Goal: Find specific page/section: Find specific page/section

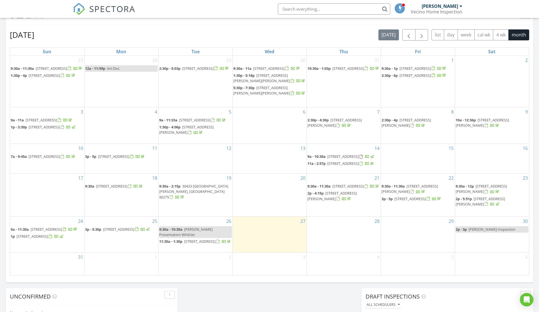
scroll to position [243, 0]
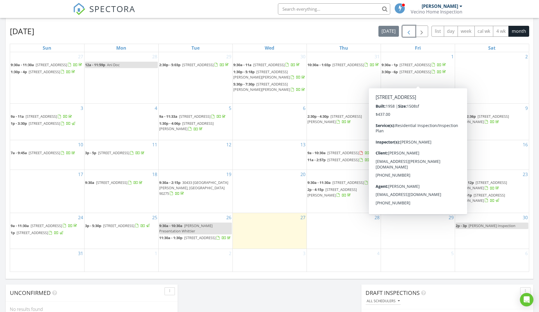
click at [408, 35] on span "button" at bounding box center [408, 31] width 7 height 7
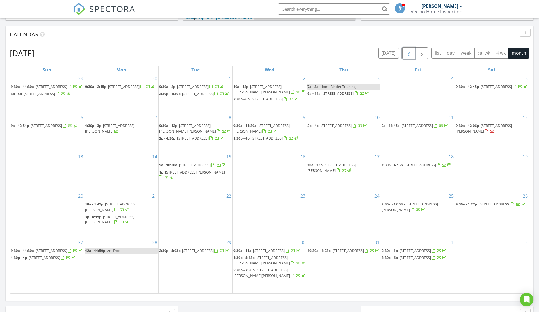
scroll to position [225, 0]
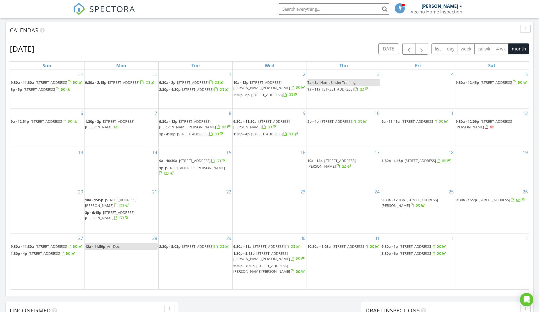
click at [355, 54] on div "July 2025 today list day week cal wk 4 wk month" at bounding box center [269, 49] width 519 height 12
click at [405, 54] on button "button" at bounding box center [408, 49] width 13 height 12
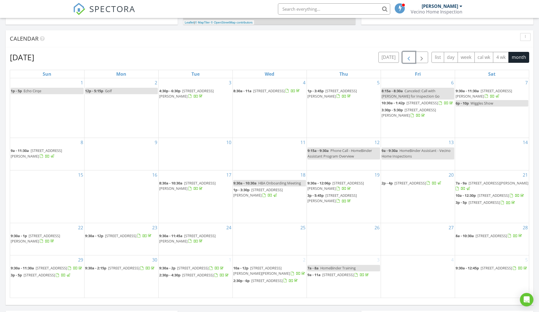
scroll to position [193, 0]
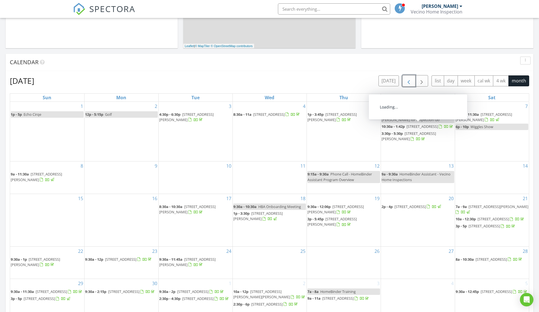
click at [408, 79] on span "button" at bounding box center [408, 81] width 7 height 7
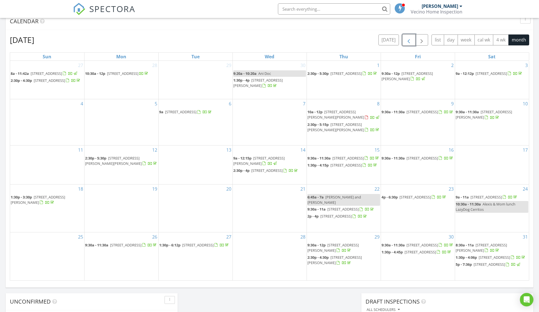
scroll to position [211, 0]
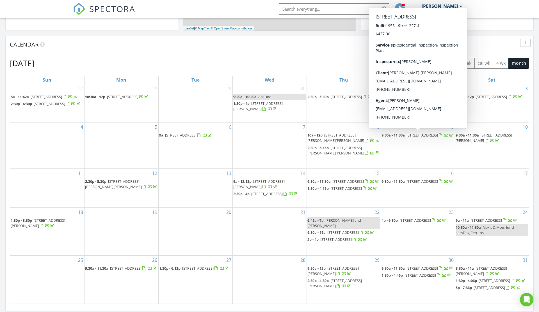
click at [305, 59] on div "May 2025 today list day week cal wk 4 wk month" at bounding box center [269, 64] width 519 height 12
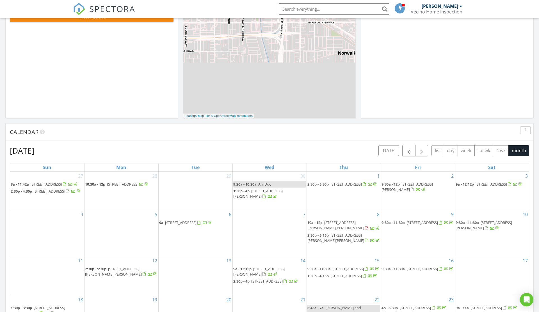
scroll to position [0, 0]
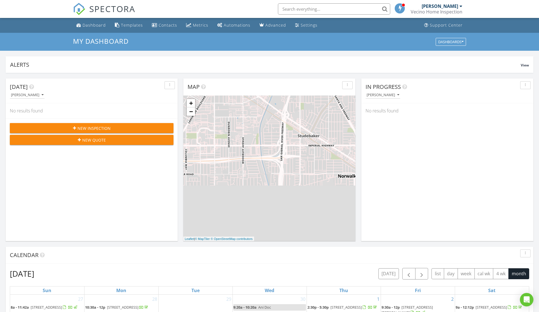
click at [313, 8] on input "text" at bounding box center [334, 8] width 112 height 11
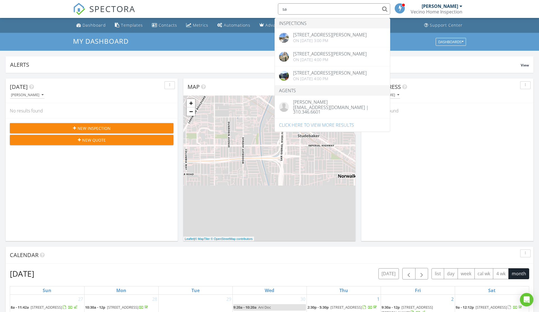
type input "s"
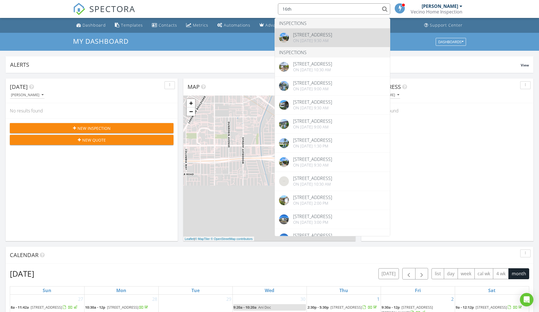
type input "16th"
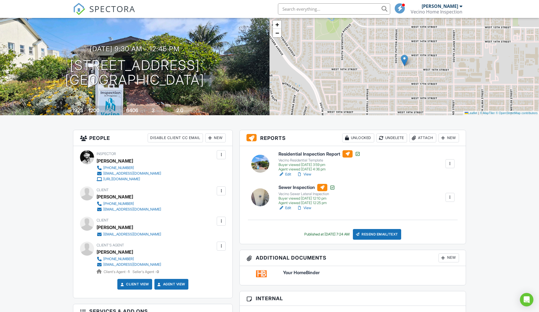
scroll to position [35, 0]
click at [308, 174] on link "View" at bounding box center [304, 174] width 15 height 6
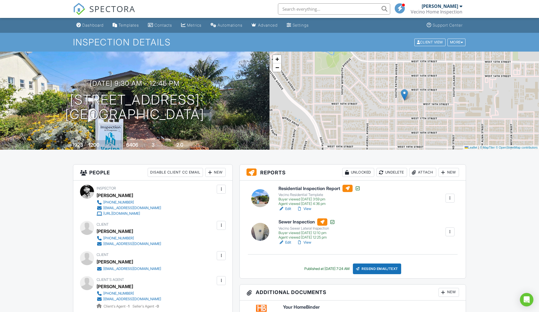
click at [306, 210] on link "View" at bounding box center [304, 209] width 15 height 6
click at [104, 26] on div "Dashboard" at bounding box center [92, 25] width 21 height 5
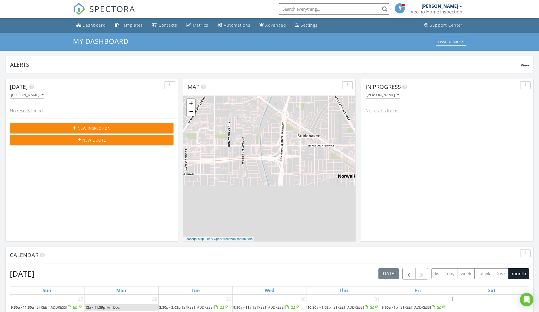
click at [347, 3] on li at bounding box center [332, 9] width 120 height 18
click at [343, 10] on input "text" at bounding box center [334, 8] width 112 height 11
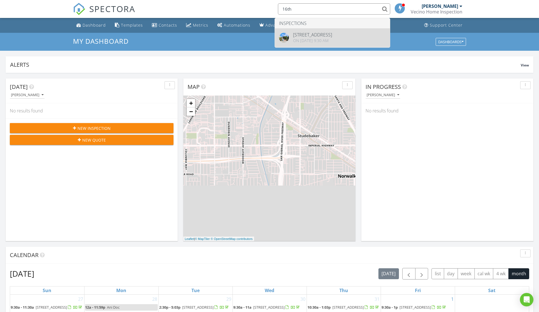
type input "16th"
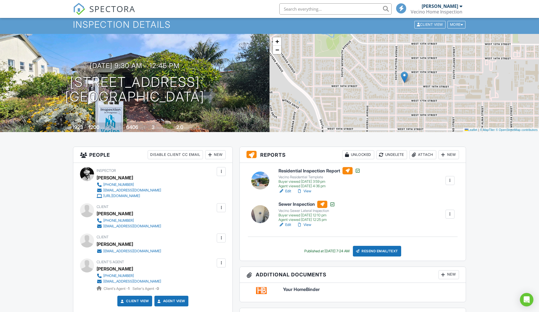
click at [306, 193] on link "View" at bounding box center [304, 192] width 15 height 6
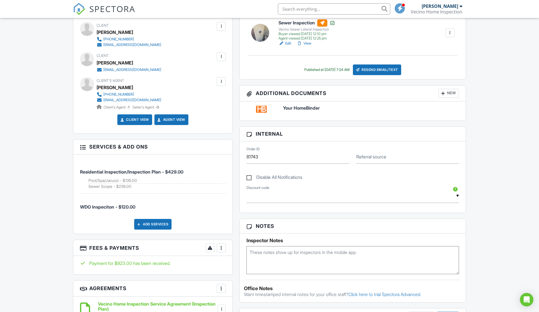
scroll to position [16, 0]
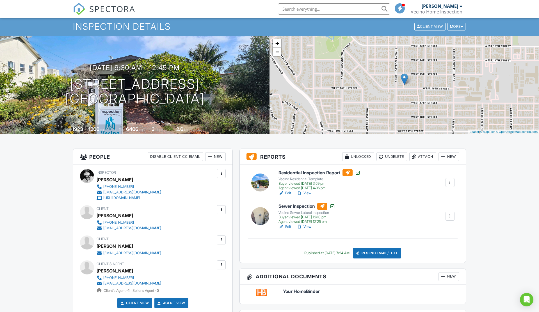
click at [308, 192] on link "View" at bounding box center [304, 194] width 15 height 6
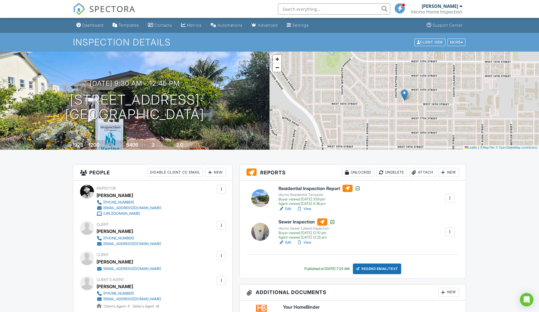
click at [309, 211] on link "View" at bounding box center [304, 209] width 15 height 6
